Goal: Find specific page/section: Find specific page/section

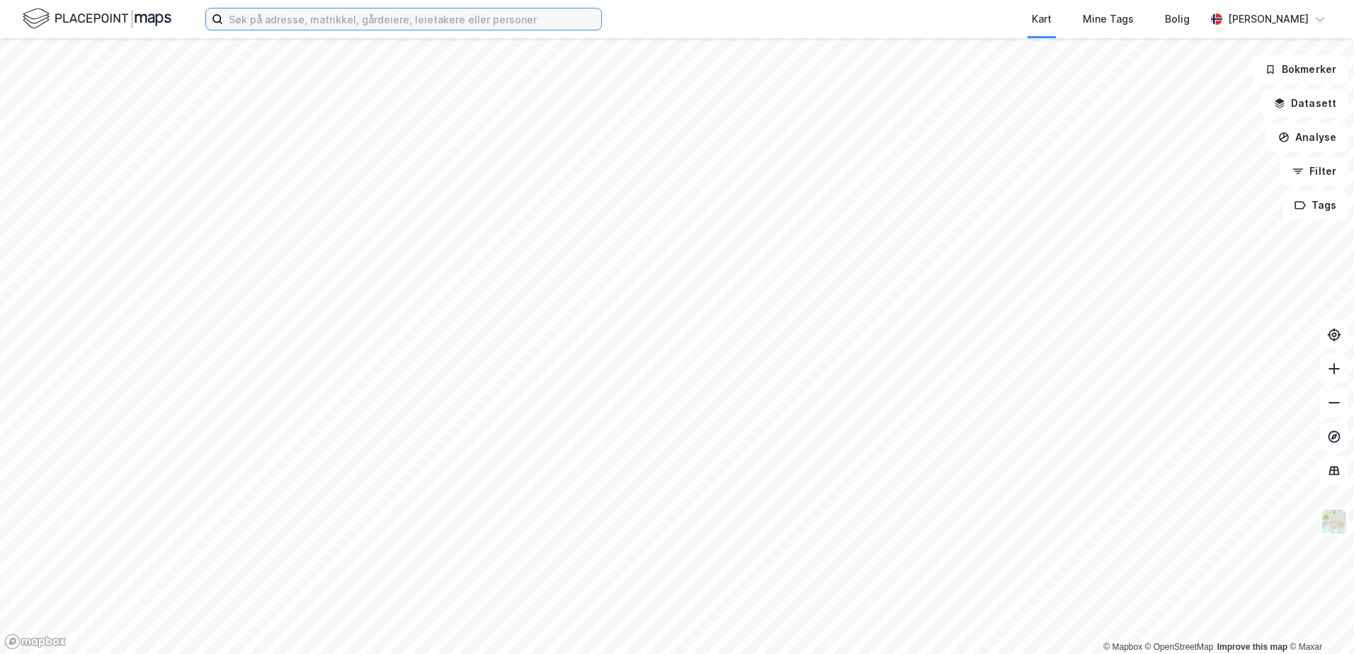
click at [260, 28] on input at bounding box center [412, 18] width 378 height 21
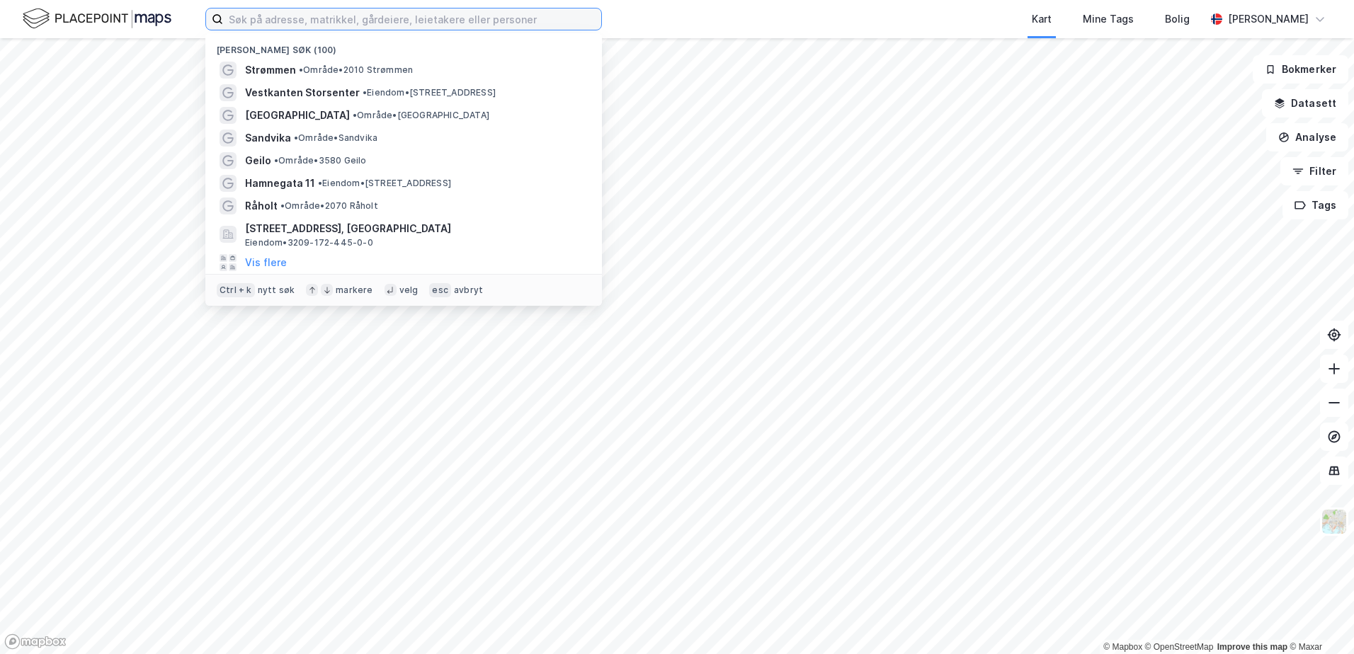
click at [263, 16] on input at bounding box center [412, 18] width 378 height 21
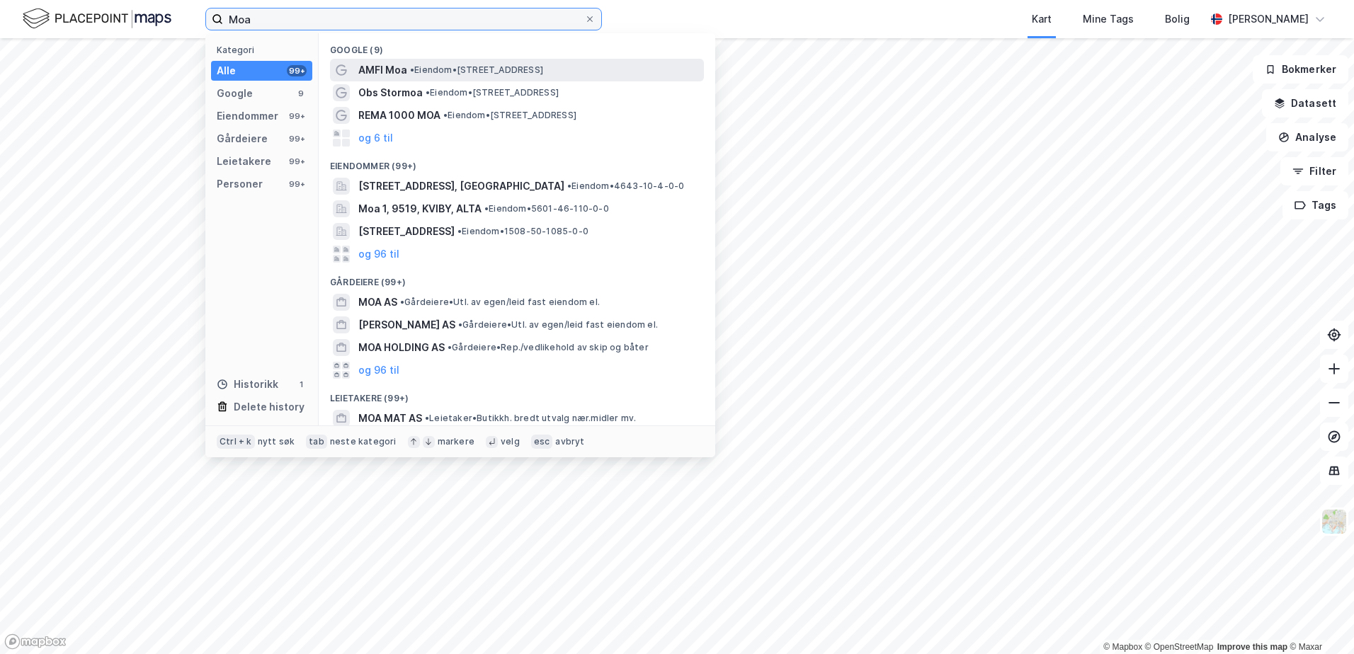
type input "Moa"
click at [419, 68] on span "• Eiendom • [STREET_ADDRESS]" at bounding box center [476, 69] width 133 height 11
